Goal: Task Accomplishment & Management: Use online tool/utility

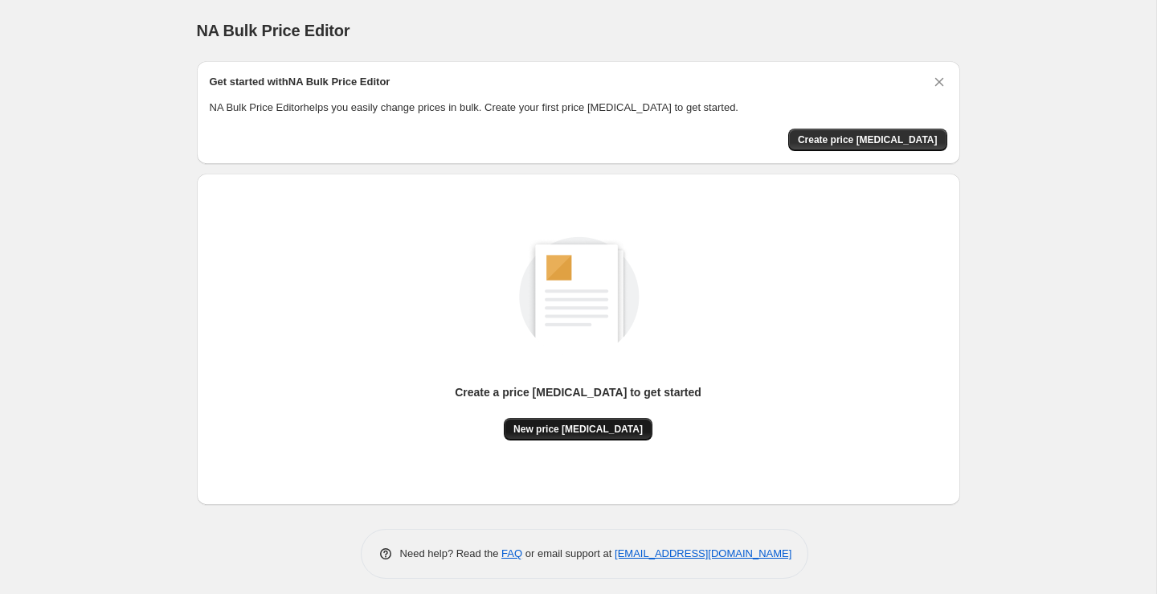
click at [619, 431] on span "New price [MEDICAL_DATA]" at bounding box center [577, 429] width 129 height 13
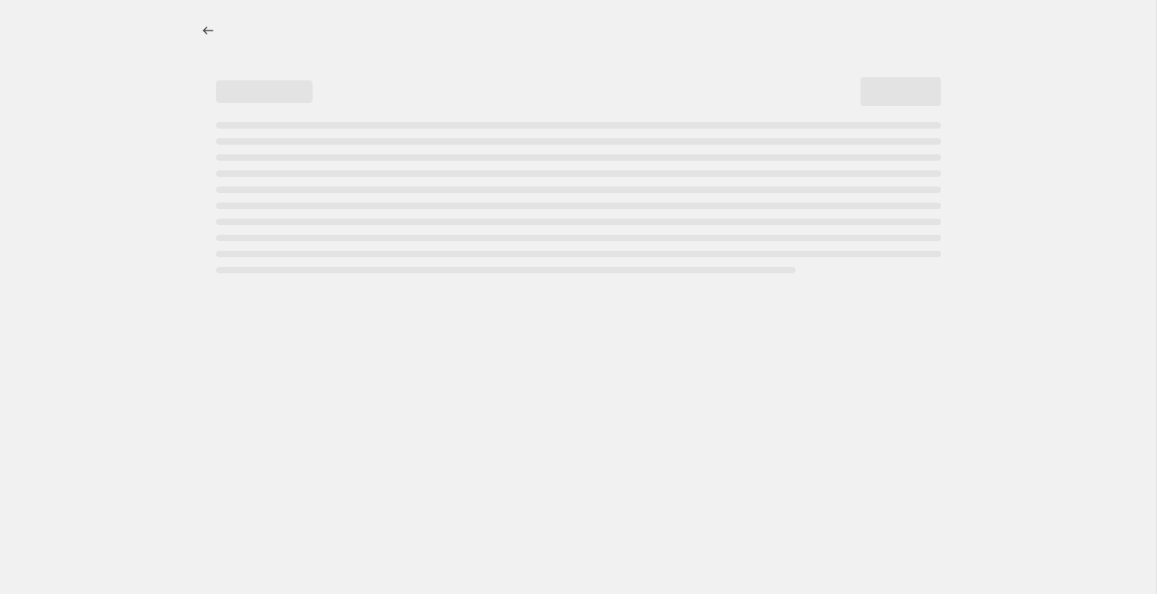
select select "percentage"
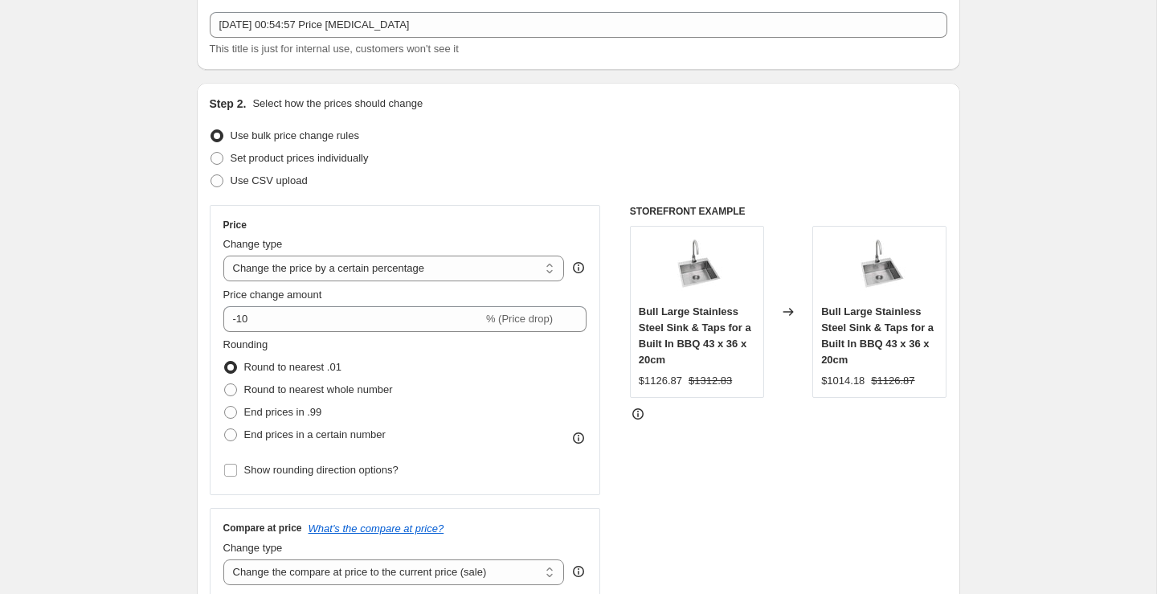
scroll to position [98, 0]
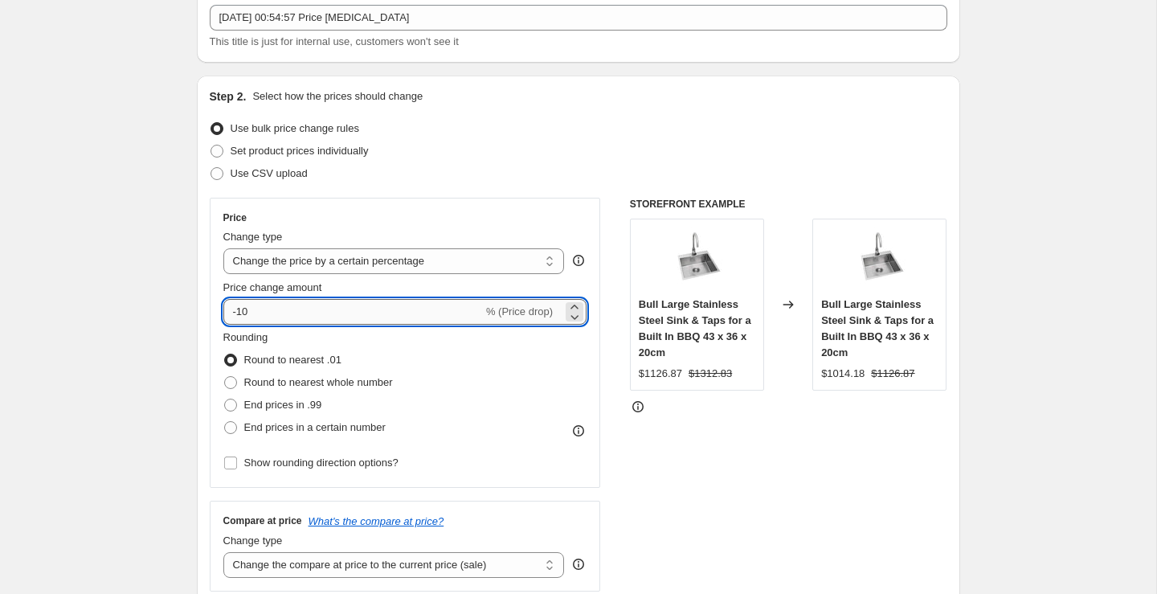
click at [417, 311] on input "-10" at bounding box center [352, 312] width 259 height 26
type input "-1"
type input "-50"
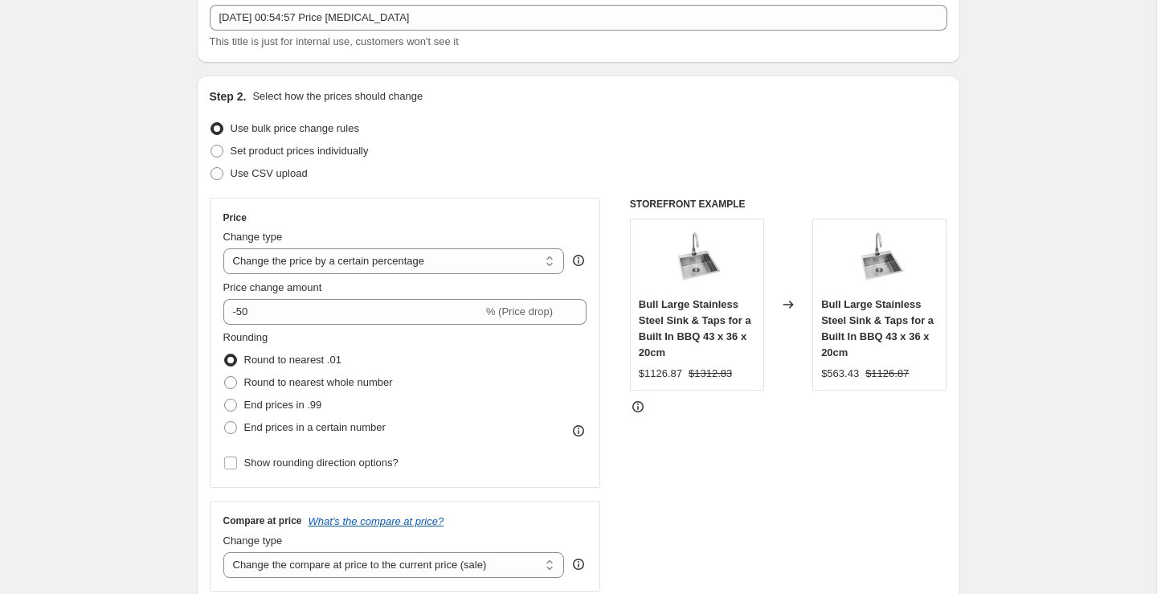
click at [625, 312] on div "Price Change type Change the price to a certain amount Change the price by a ce…" at bounding box center [578, 395] width 737 height 394
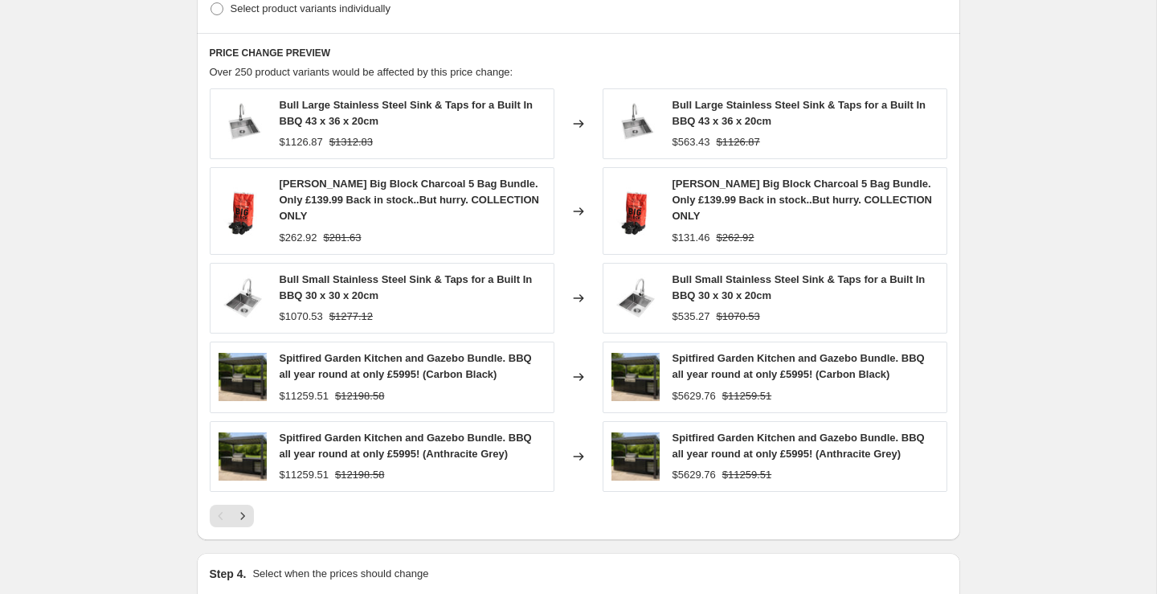
scroll to position [1054, 0]
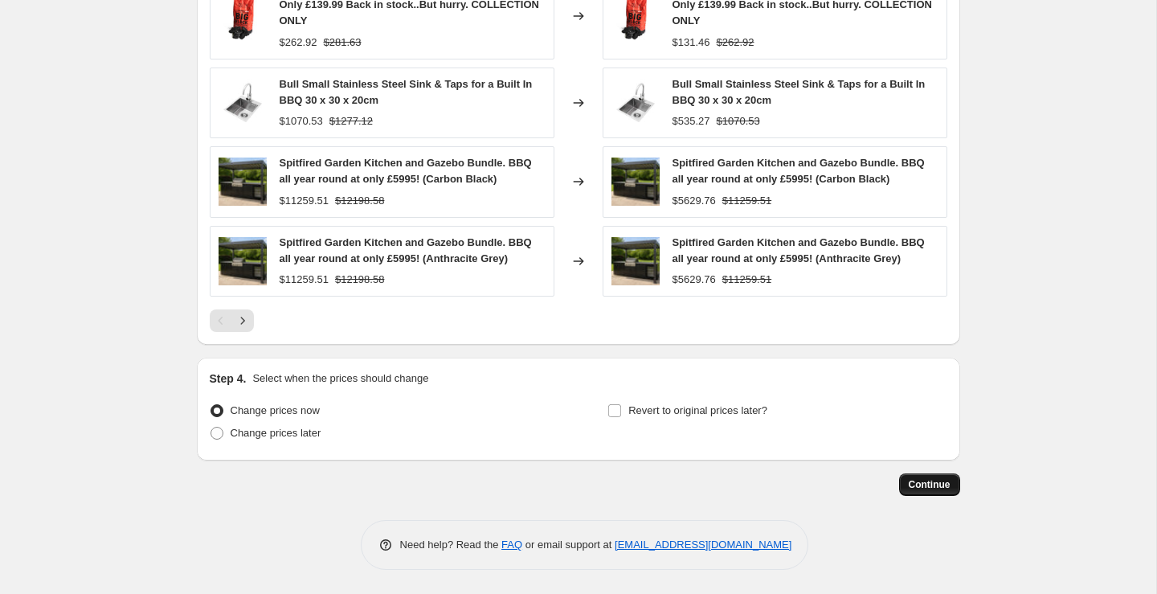
click at [933, 482] on span "Continue" at bounding box center [930, 484] width 42 height 13
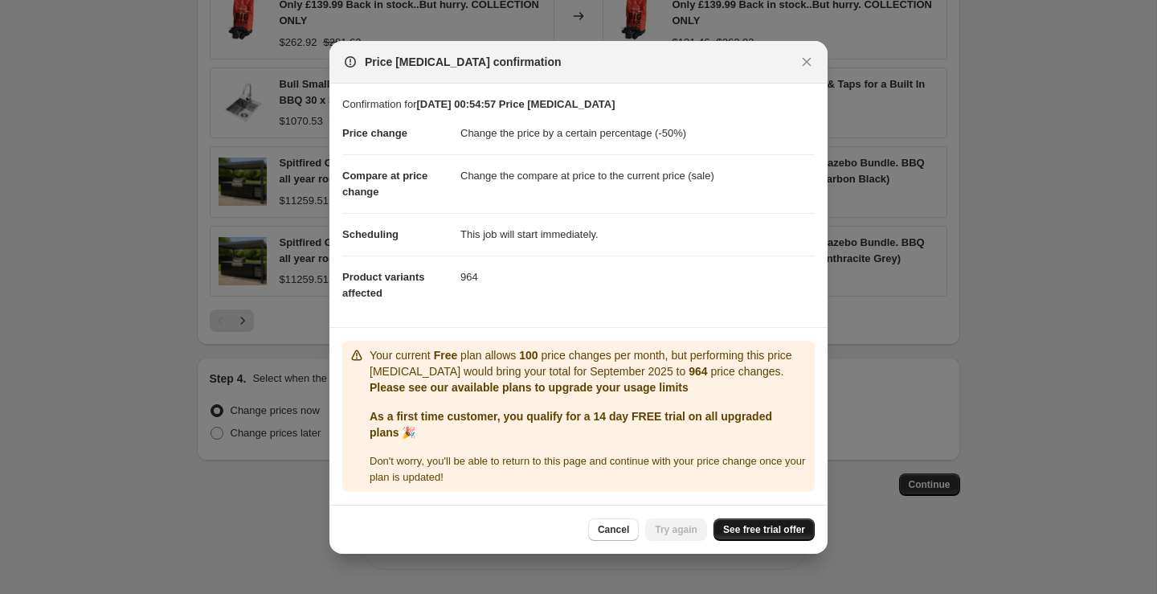
click at [737, 529] on span "See free trial offer" at bounding box center [764, 529] width 82 height 13
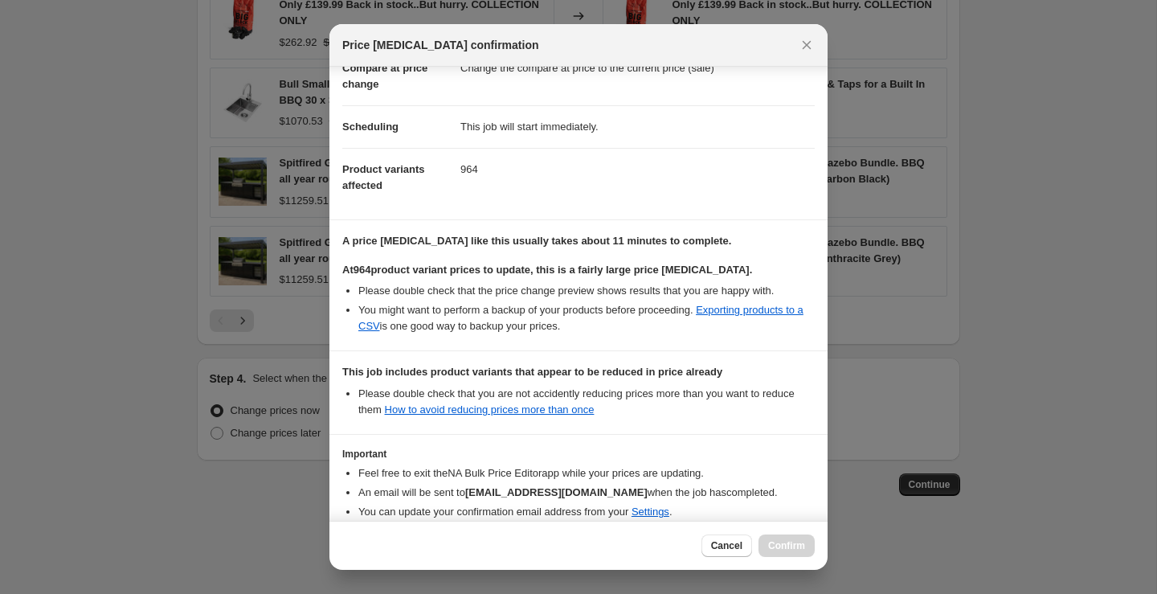
scroll to position [171, 0]
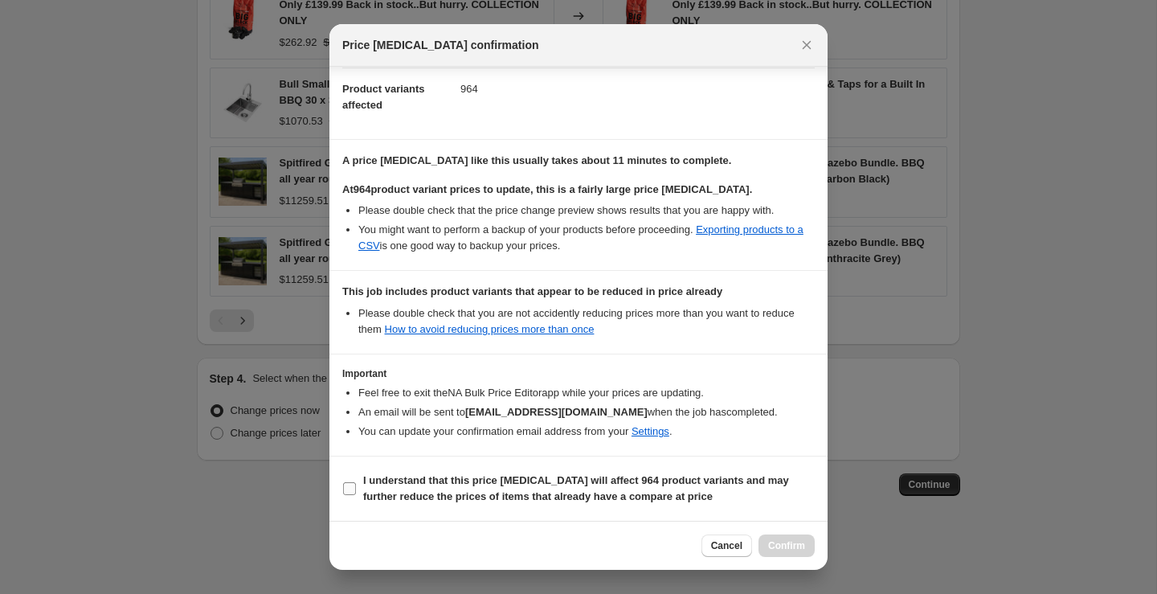
click at [370, 491] on b "I understand that this price [MEDICAL_DATA] will affect 964 product variants an…" at bounding box center [576, 488] width 426 height 28
click at [356, 491] on input "I understand that this price [MEDICAL_DATA] will affect 964 product variants an…" at bounding box center [349, 488] width 13 height 13
checkbox input "true"
click at [777, 546] on span "Confirm" at bounding box center [786, 545] width 37 height 13
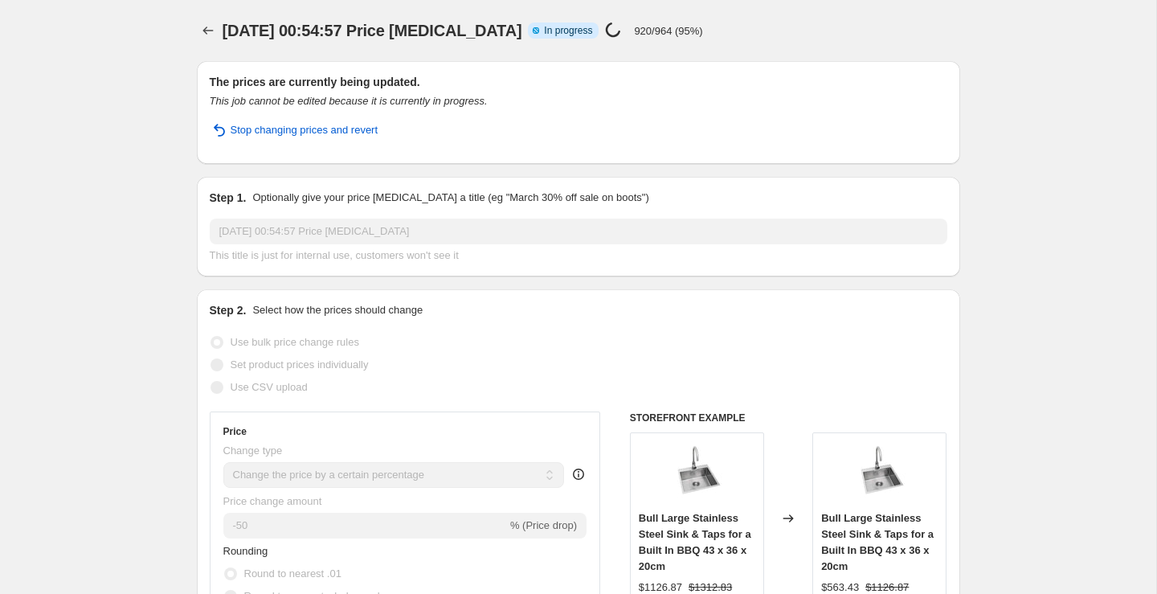
select select "percentage"
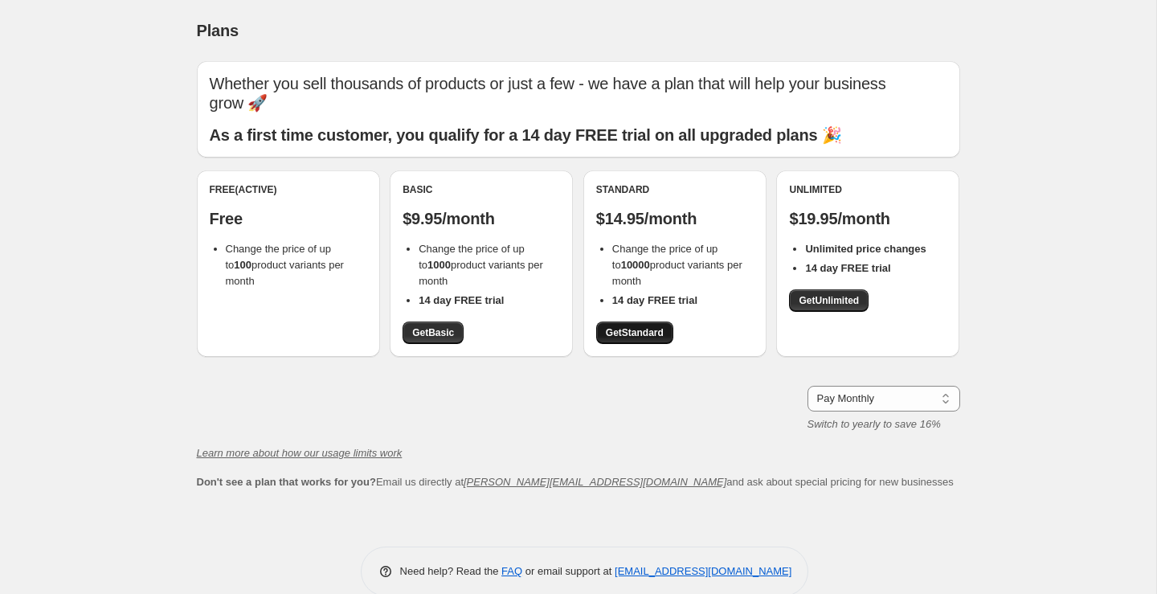
click at [660, 321] on link "Get Standard" at bounding box center [634, 332] width 77 height 22
